Goal: Task Accomplishment & Management: Manage account settings

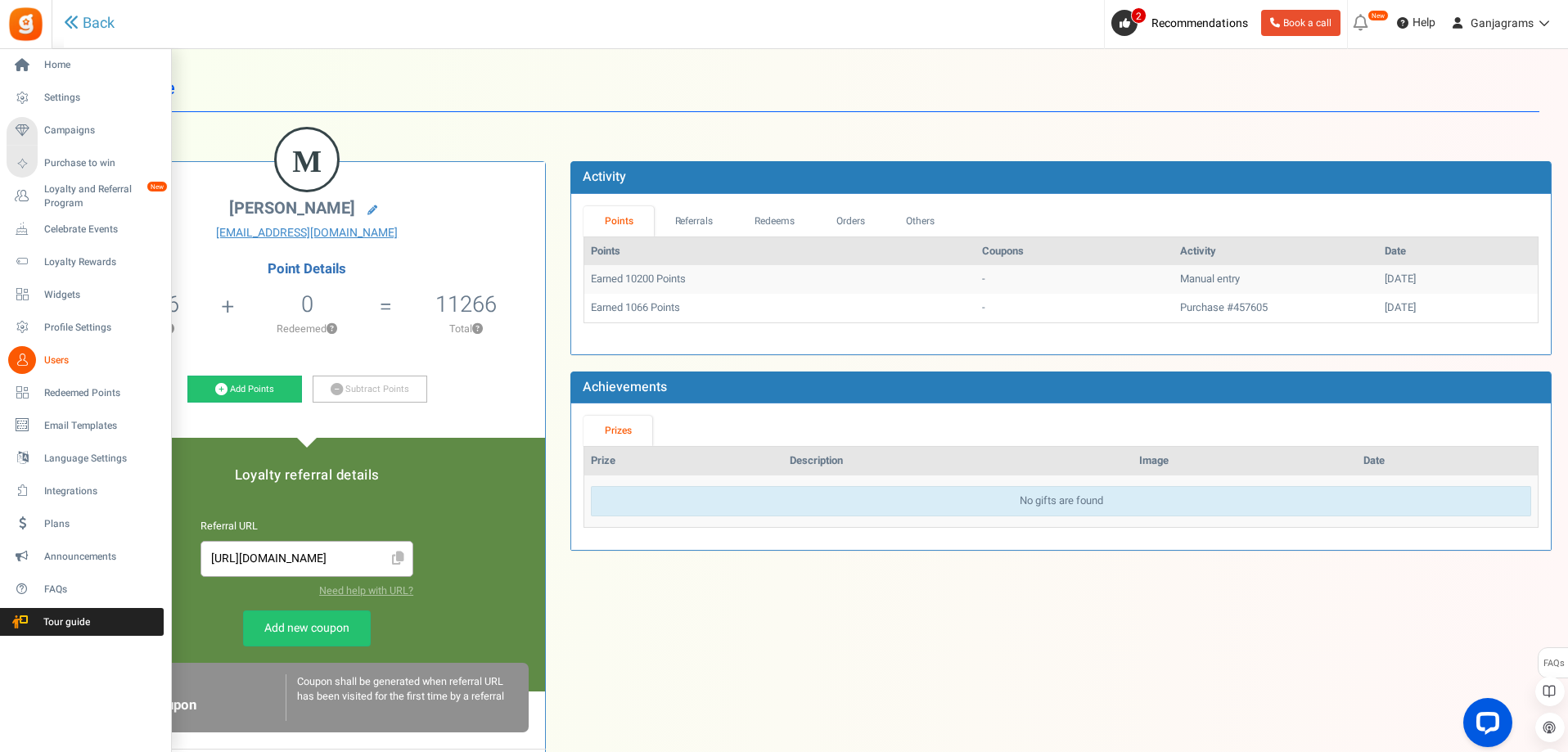
click at [61, 364] on span "Users" at bounding box center [101, 361] width 115 height 14
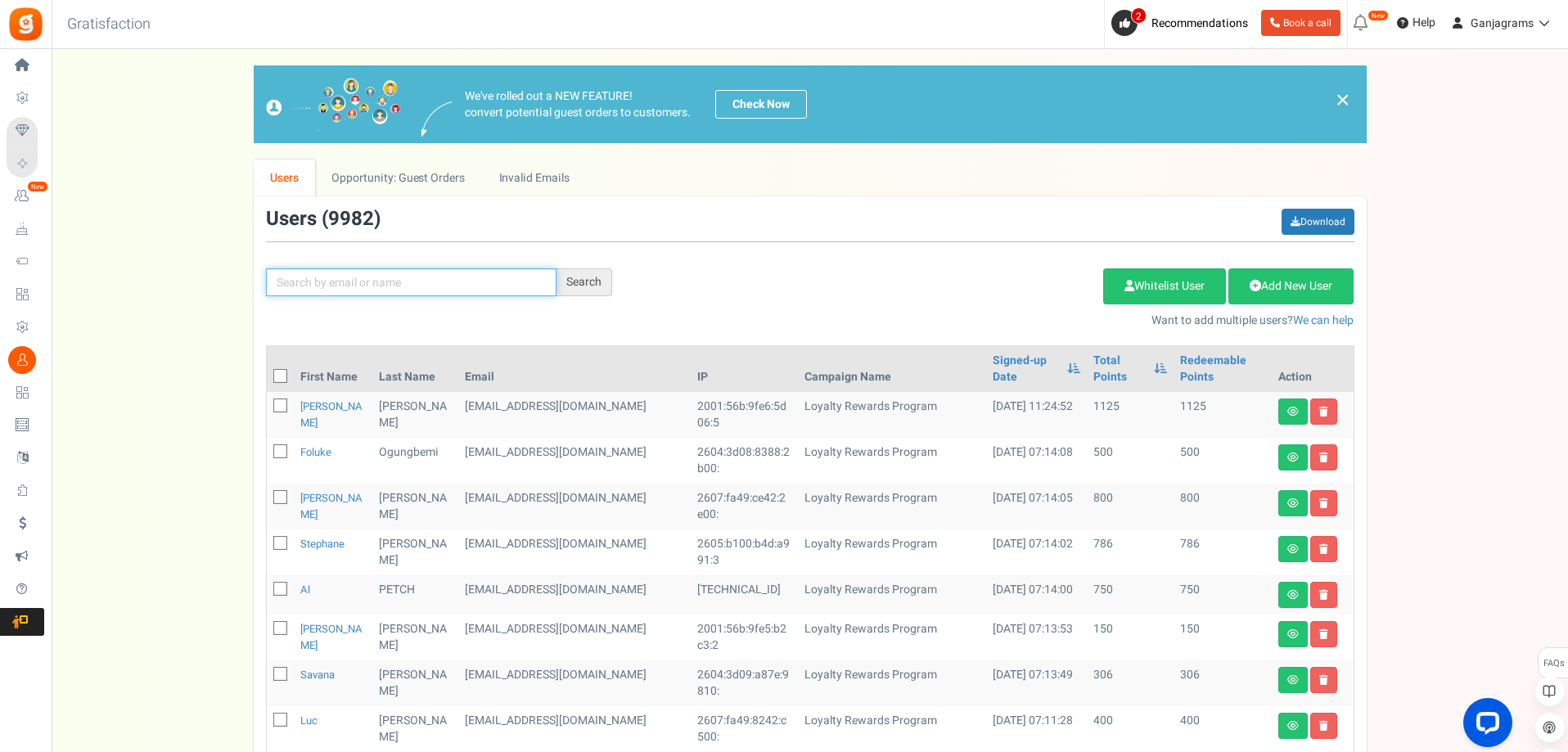
click at [339, 286] on input "text" at bounding box center [411, 282] width 290 height 28
paste input "[EMAIL_ADDRESS][DOMAIN_NAME]"
type input "[EMAIL_ADDRESS][DOMAIN_NAME]"
click at [575, 281] on div "Search" at bounding box center [584, 282] width 56 height 28
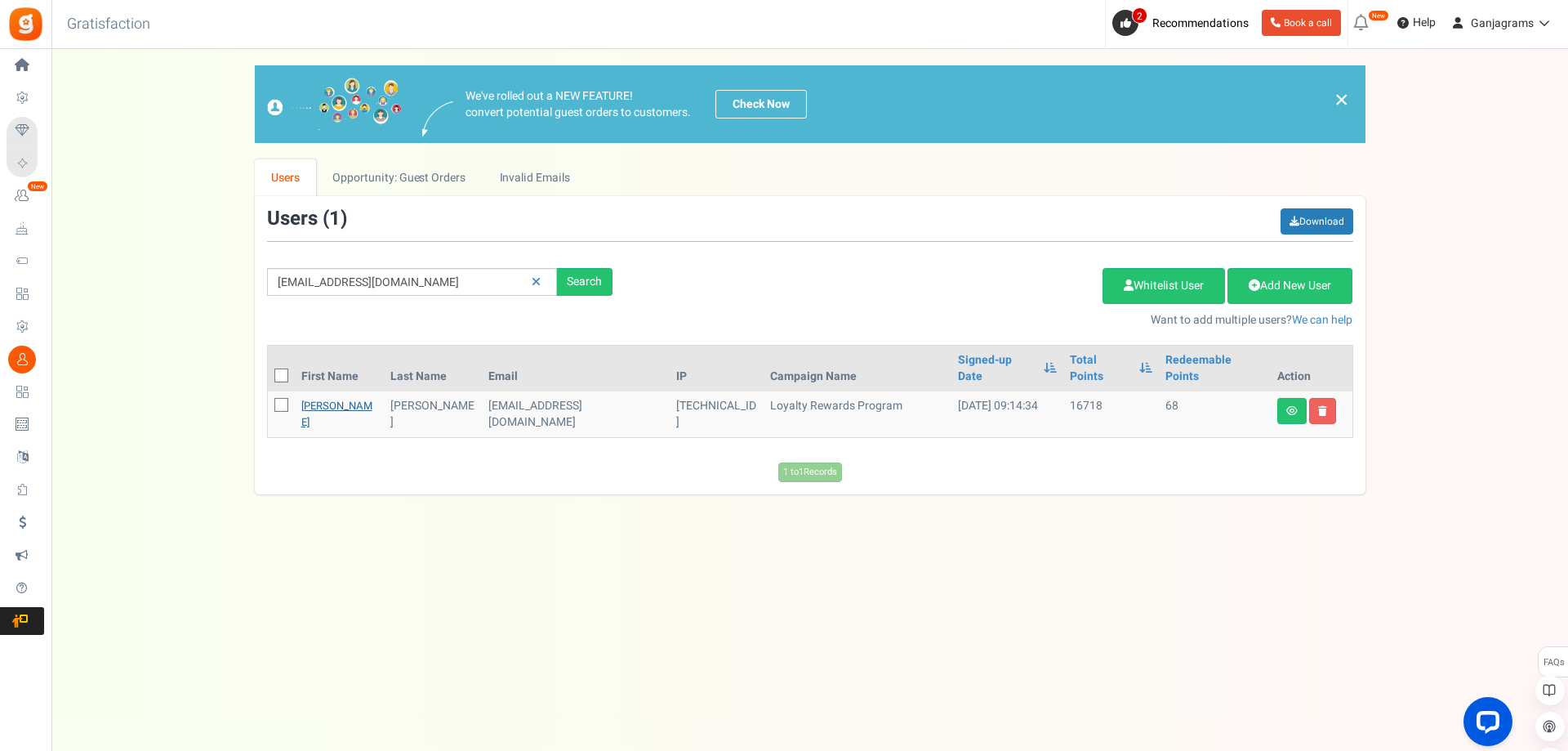
click at [319, 398] on link "[PERSON_NAME]" at bounding box center [336, 414] width 71 height 32
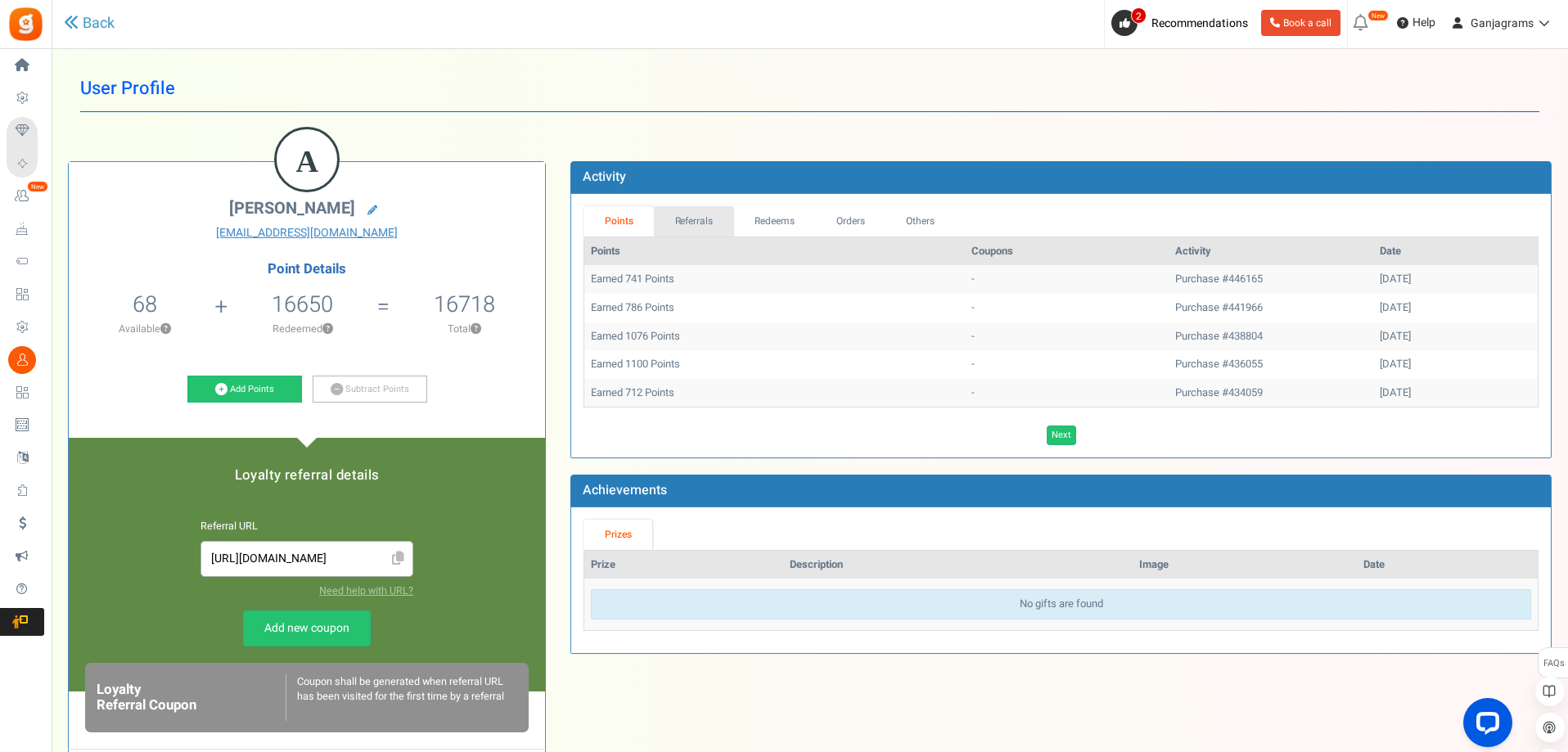
click at [689, 220] on link "Referrals" at bounding box center [693, 221] width 80 height 30
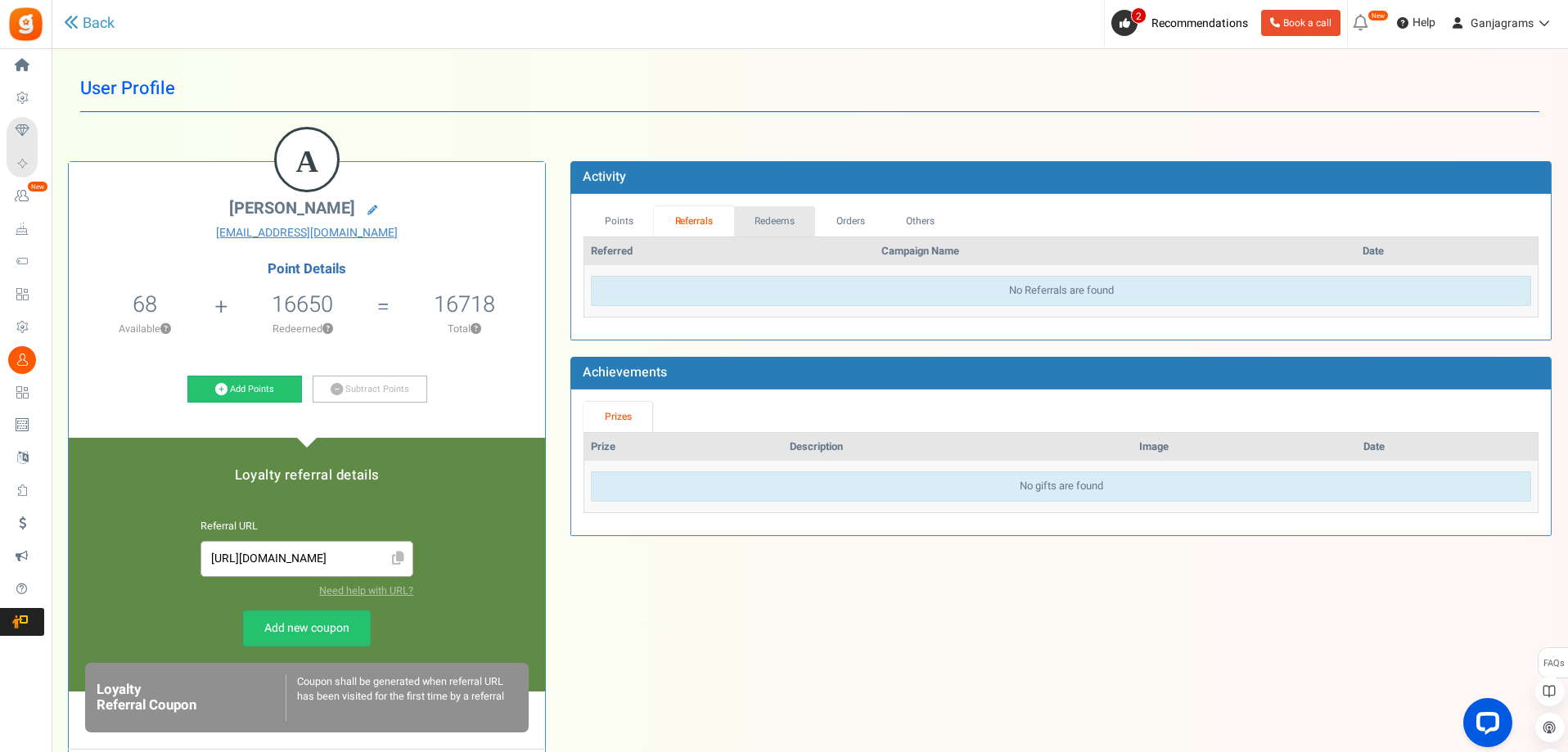
click at [765, 223] on link "Redeems" at bounding box center [774, 221] width 82 height 30
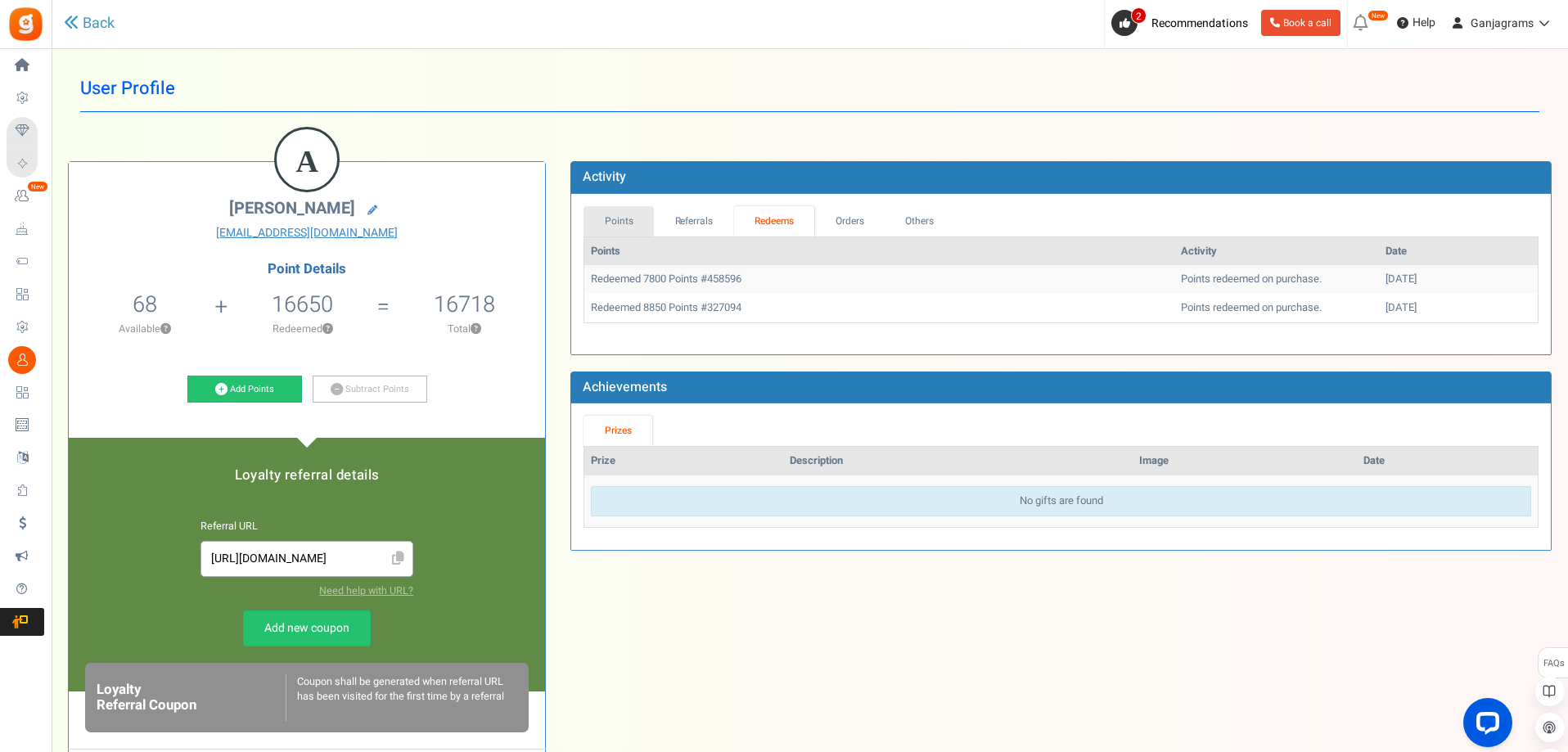
click at [622, 224] on link "Points" at bounding box center [619, 221] width 71 height 30
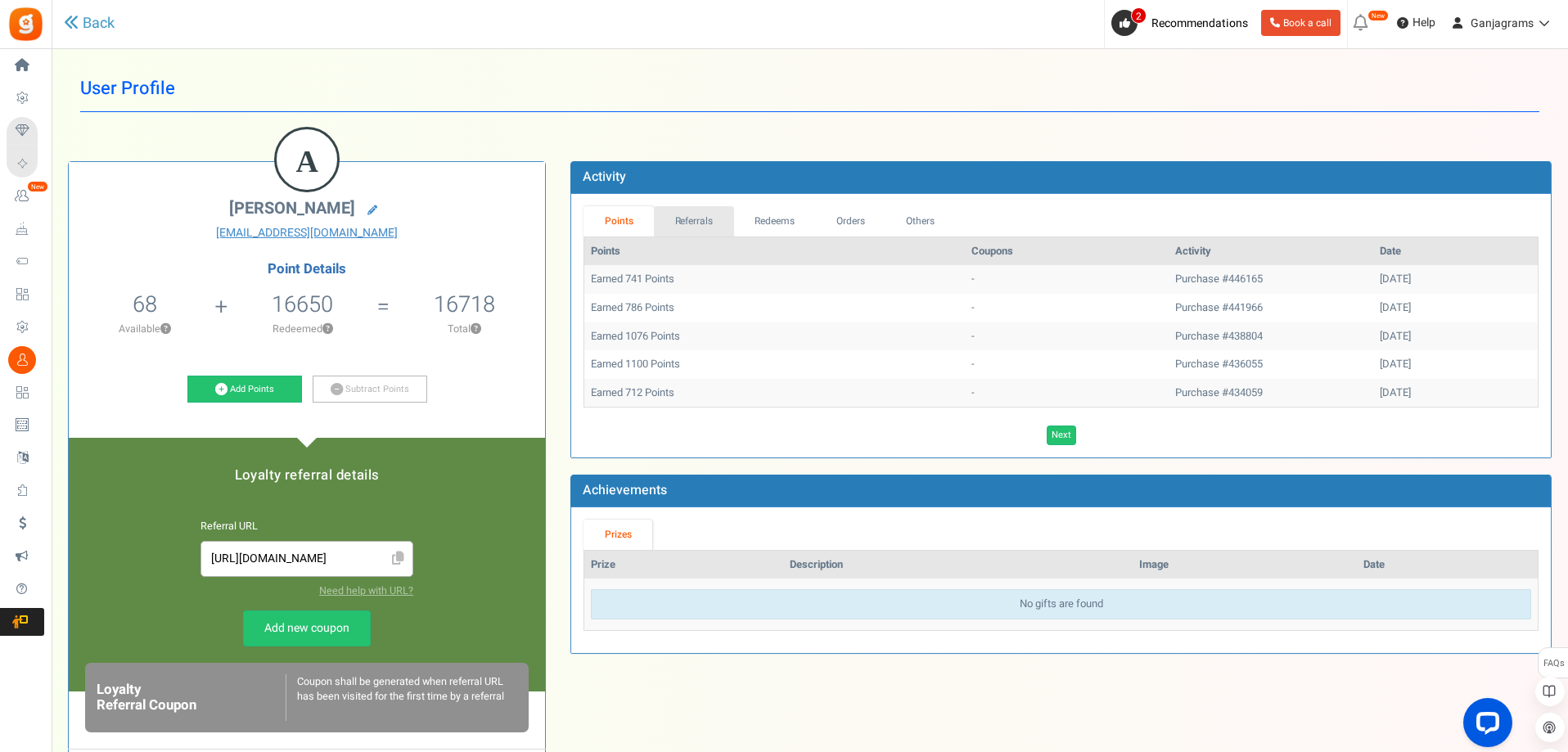
click at [693, 222] on link "Referrals" at bounding box center [693, 221] width 80 height 30
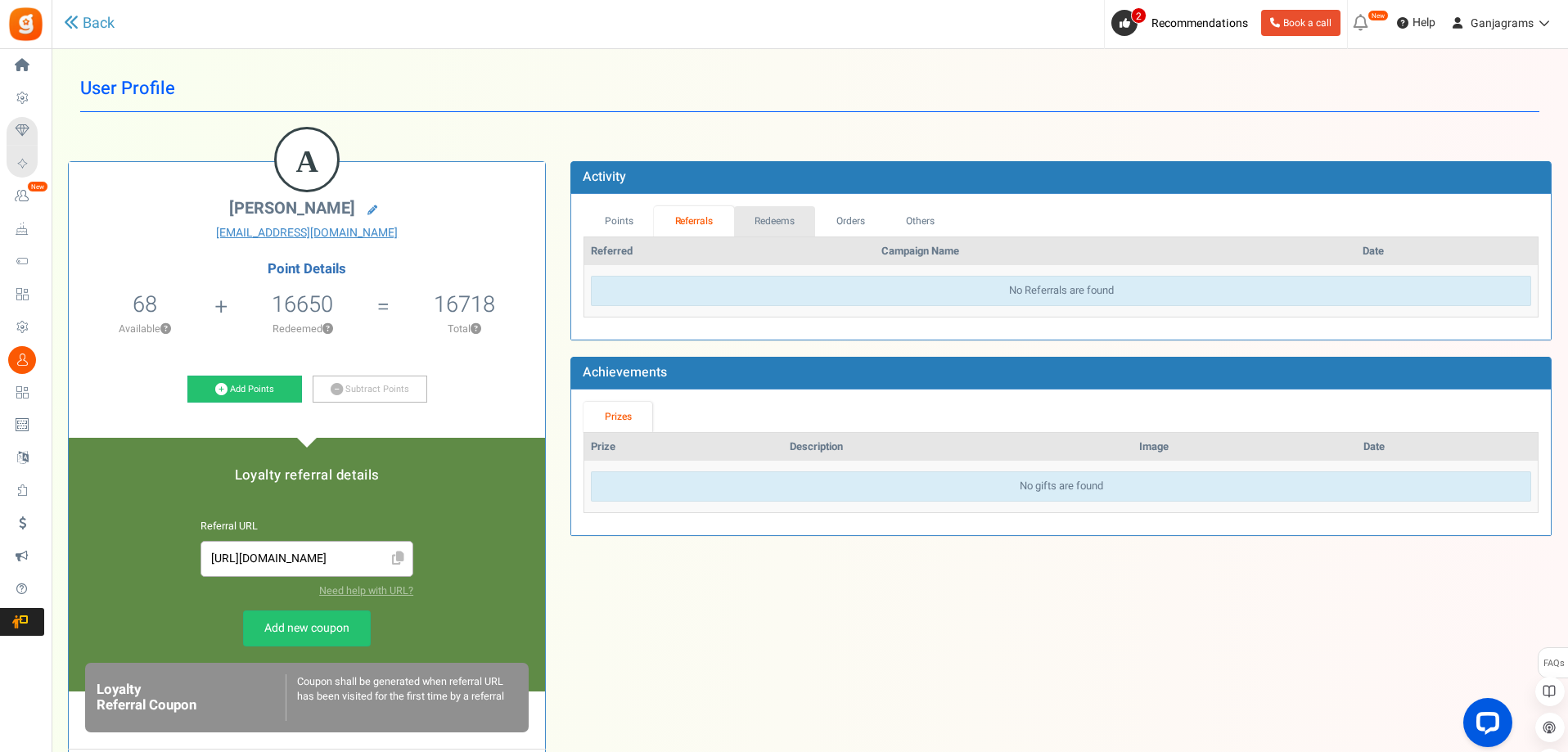
drag, startPoint x: 756, startPoint y: 220, endPoint x: 840, endPoint y: 229, distance: 84.5
click at [757, 220] on link "Redeems" at bounding box center [774, 221] width 82 height 30
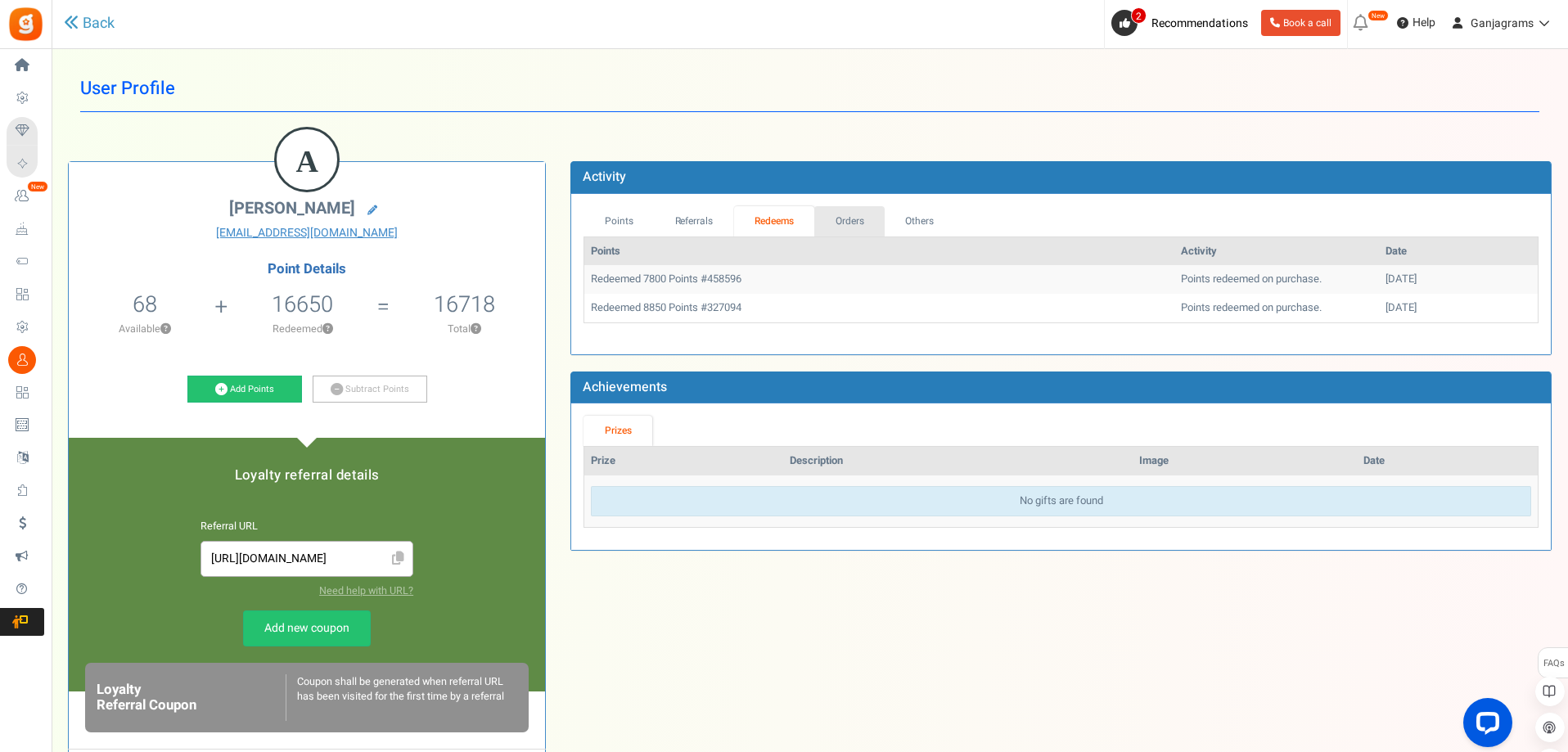
click at [852, 225] on link "Orders" at bounding box center [849, 221] width 71 height 30
